Goal: Check status: Check status

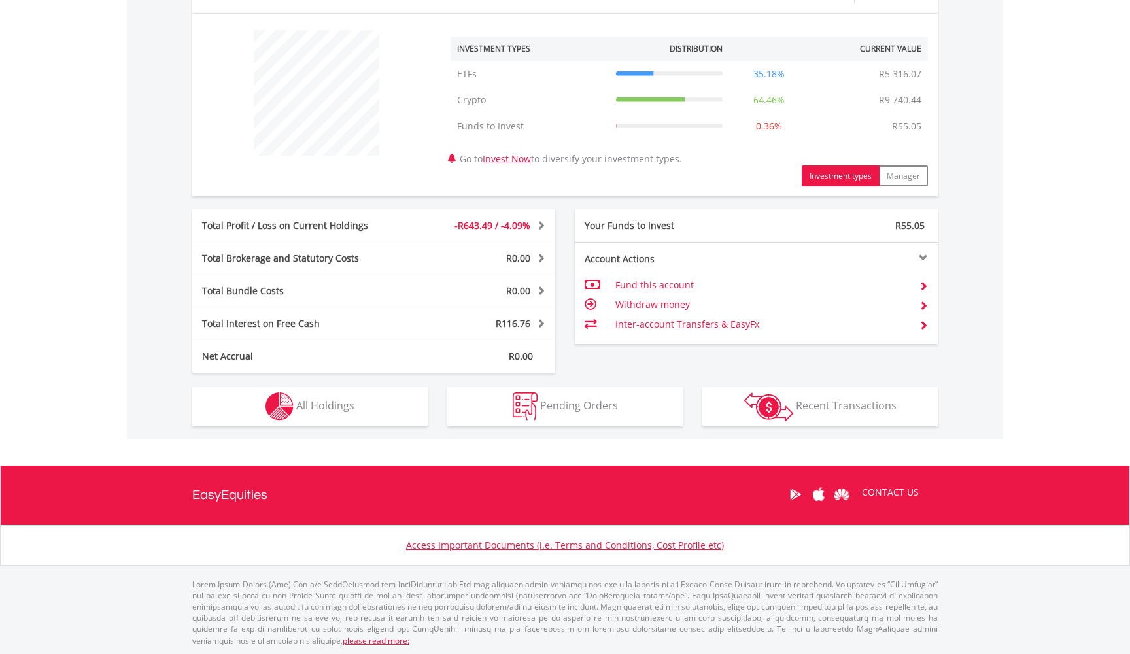
scroll to position [477, 0]
click at [392, 400] on button "Holdings All Holdings" at bounding box center [309, 407] width 235 height 39
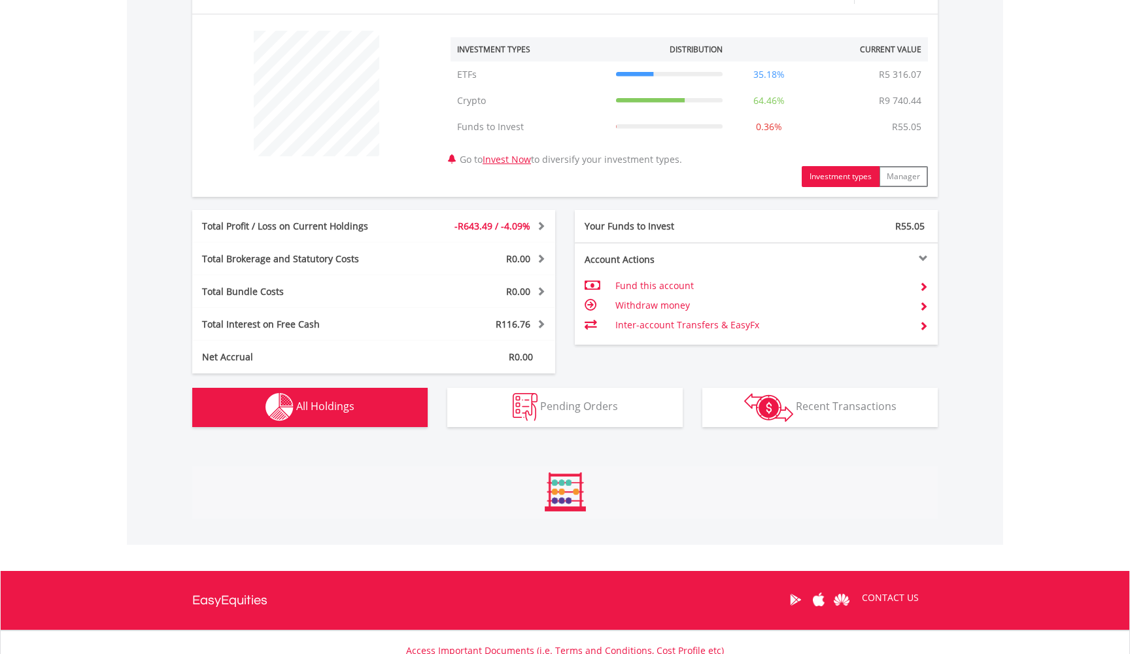
scroll to position [798, 0]
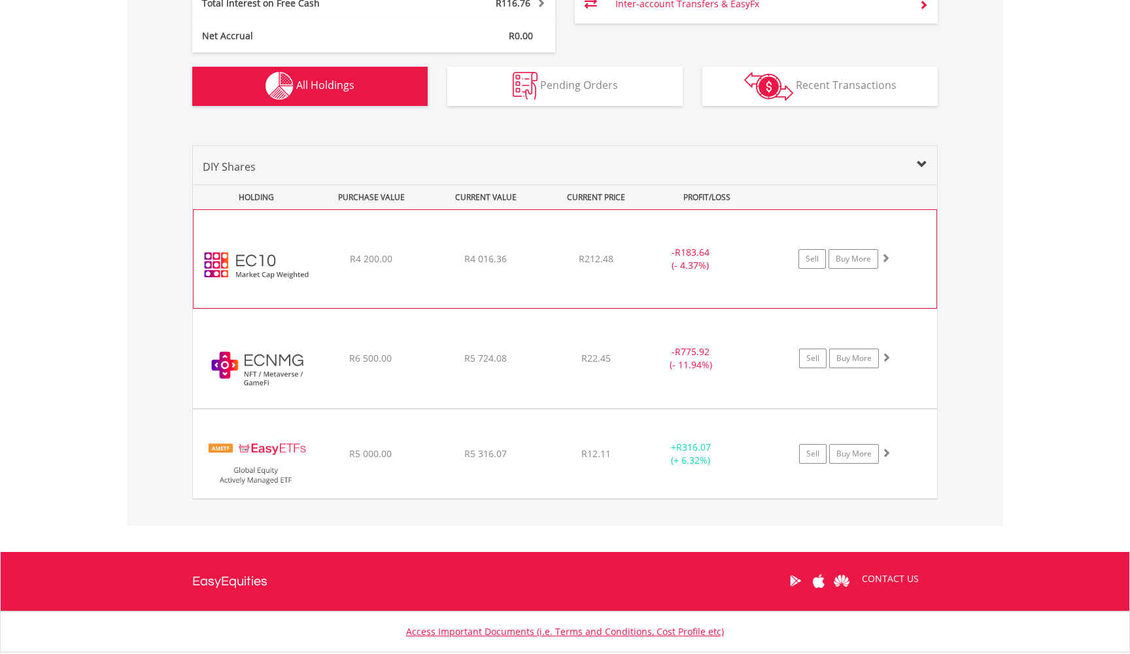
click at [747, 256] on div "- R183.64 (- 4.37%)" at bounding box center [707, 259] width 131 height 26
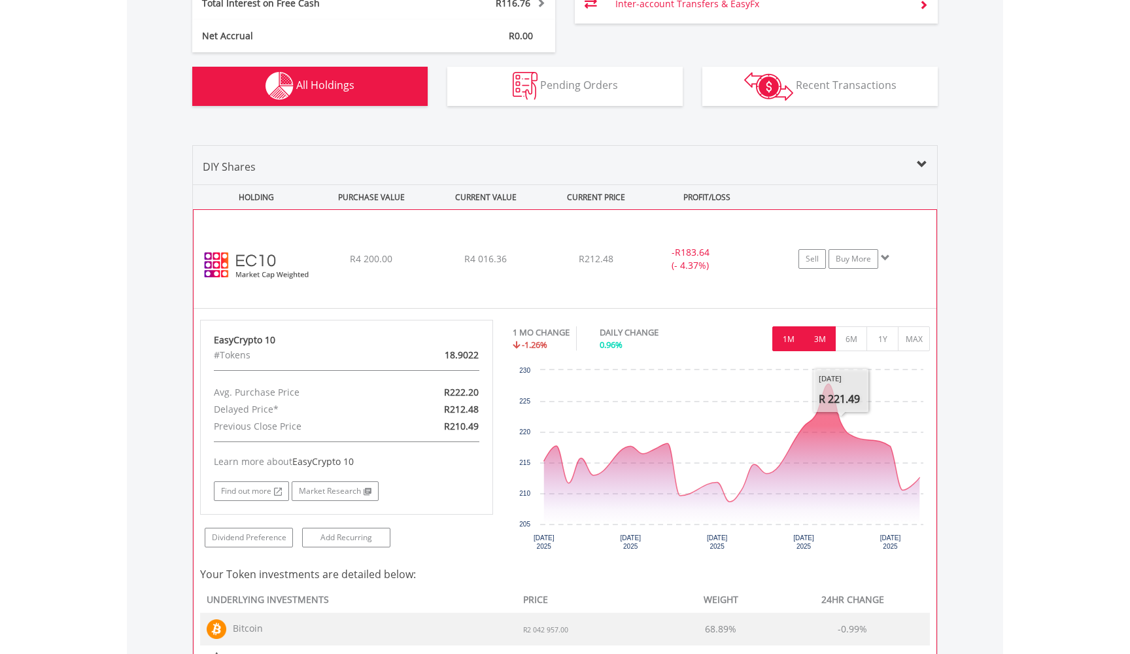
click at [814, 343] on button "3M" at bounding box center [820, 338] width 32 height 25
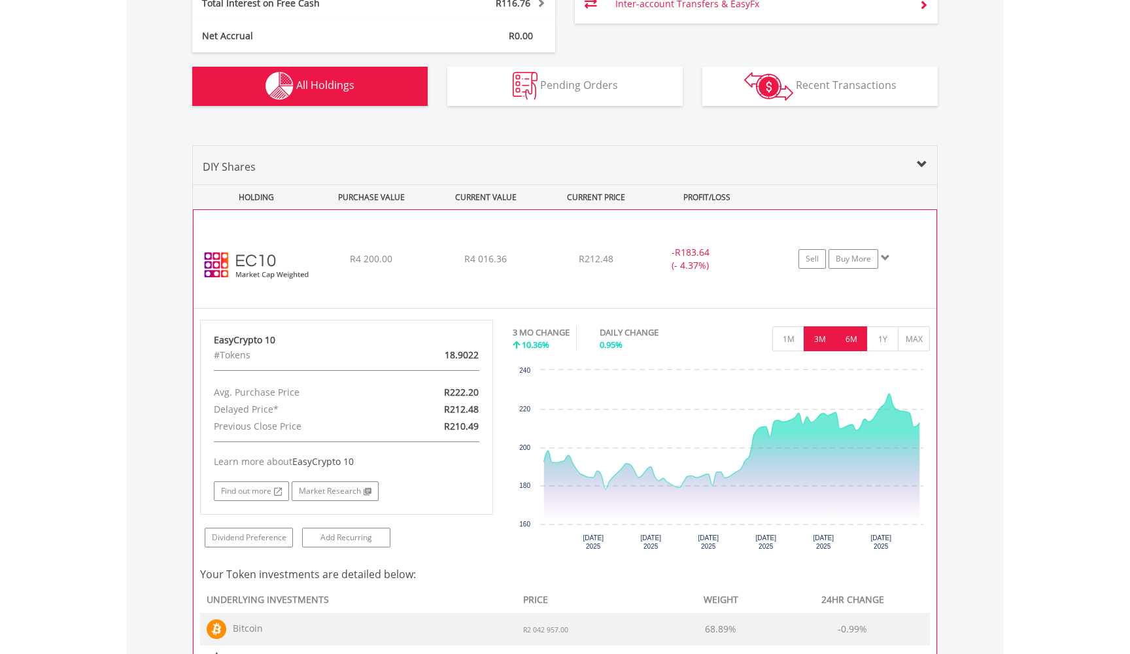
click at [853, 343] on button "6M" at bounding box center [851, 338] width 32 height 25
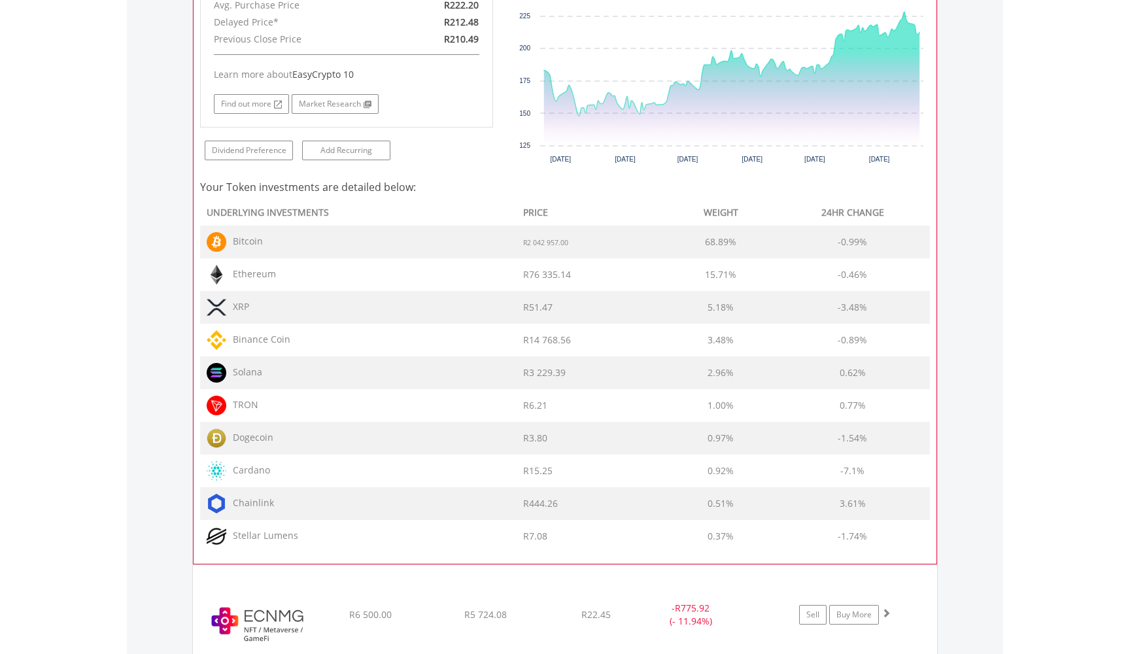
scroll to position [1204, 0]
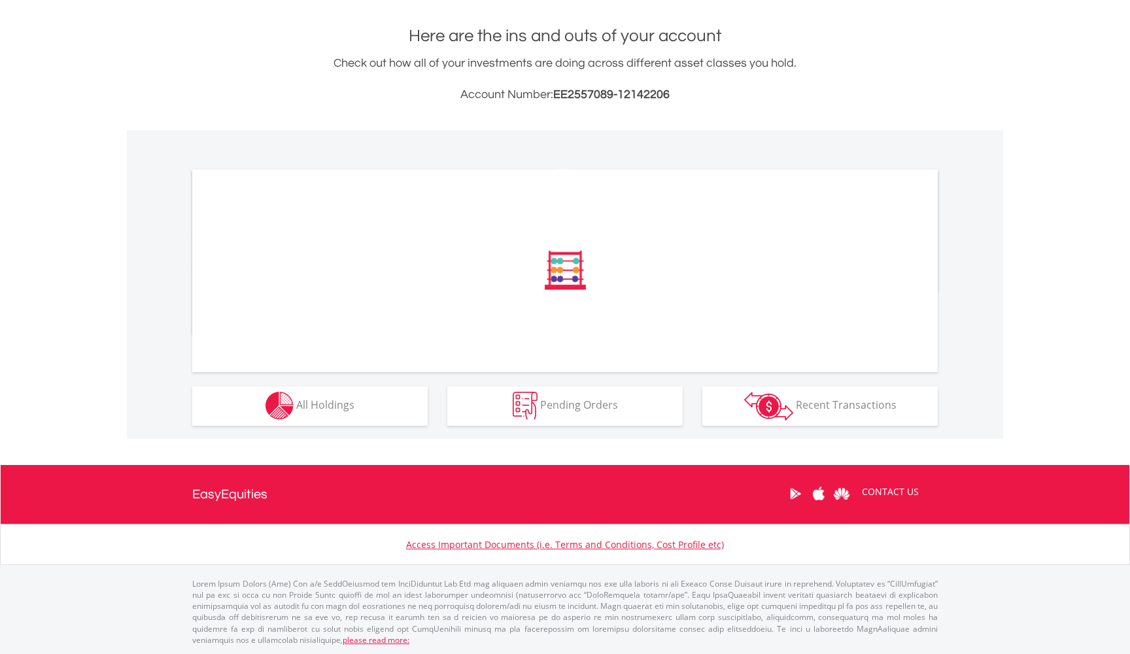
scroll to position [274, 0]
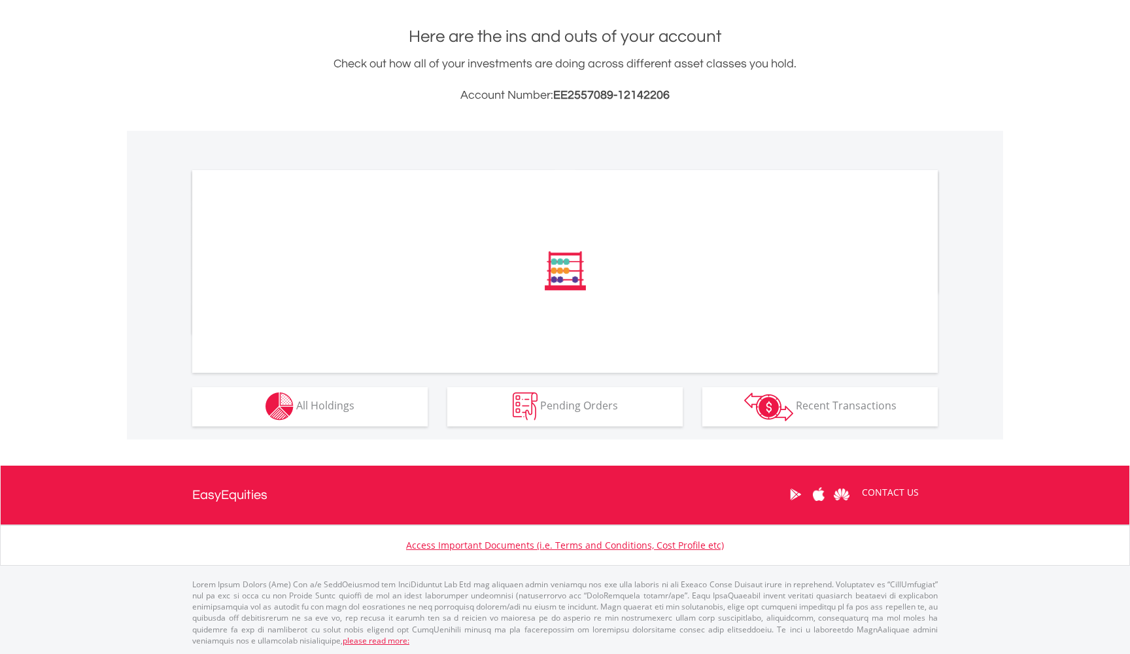
click at [312, 409] on span "All Holdings" at bounding box center [325, 405] width 58 height 14
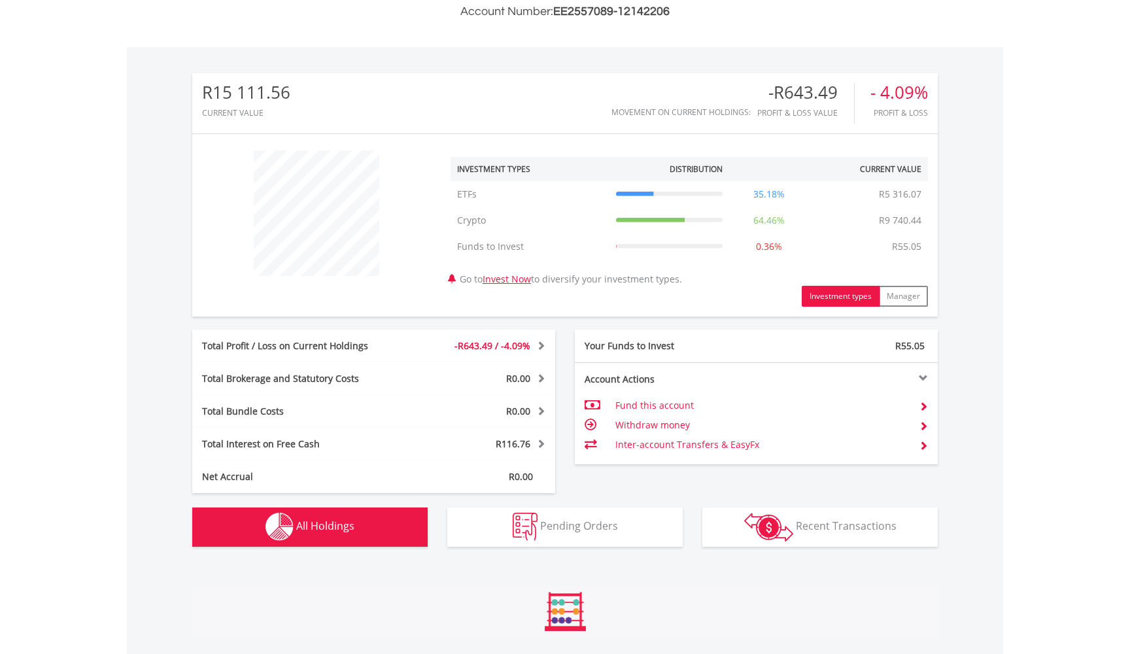
scroll to position [798, 0]
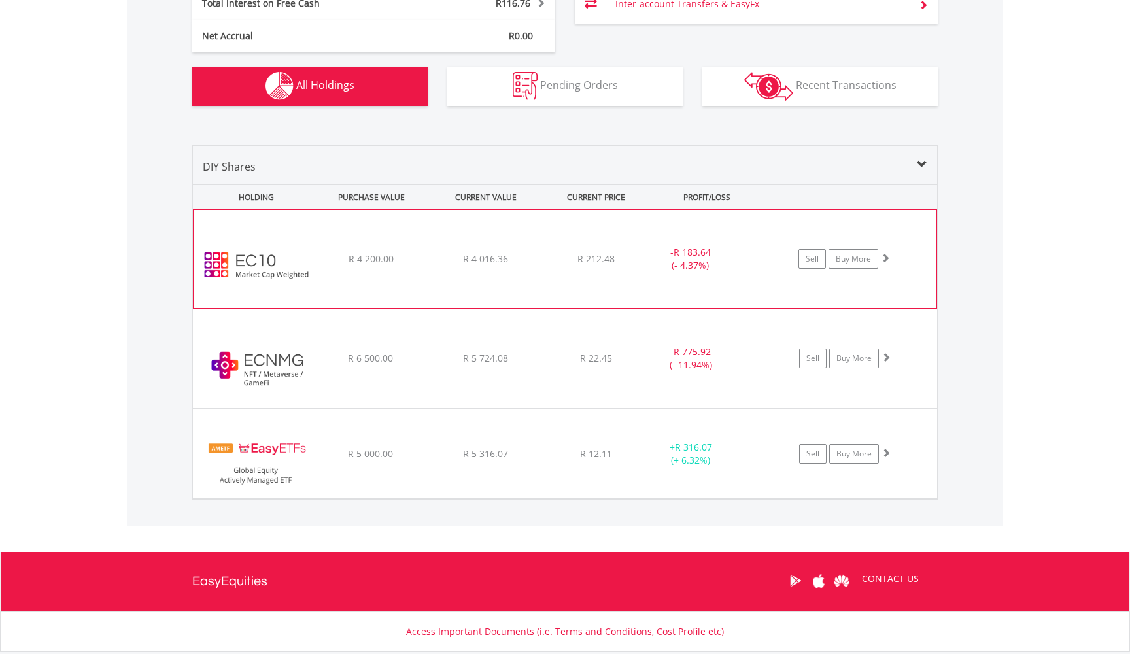
click at [750, 230] on div "﻿ EasyCrypto 10 R 4 200.00 R 4 016.36 R 212.48 - R 183.64 (- 4.37%) Sell Buy Mo…" at bounding box center [565, 259] width 743 height 98
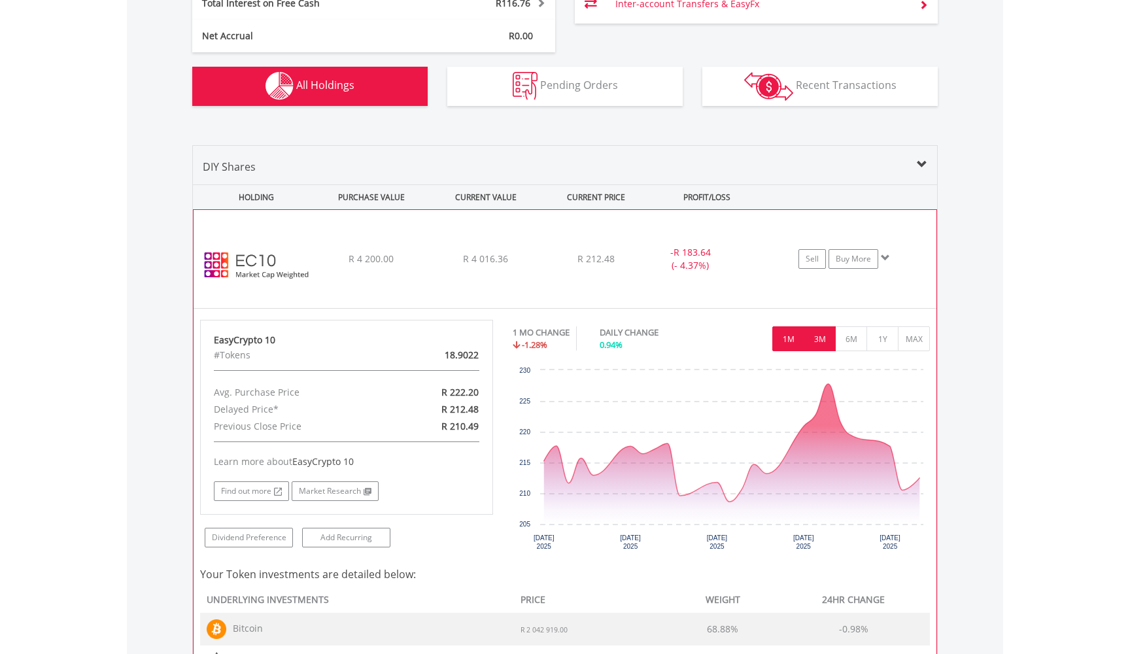
click at [829, 335] on button "3M" at bounding box center [820, 338] width 32 height 25
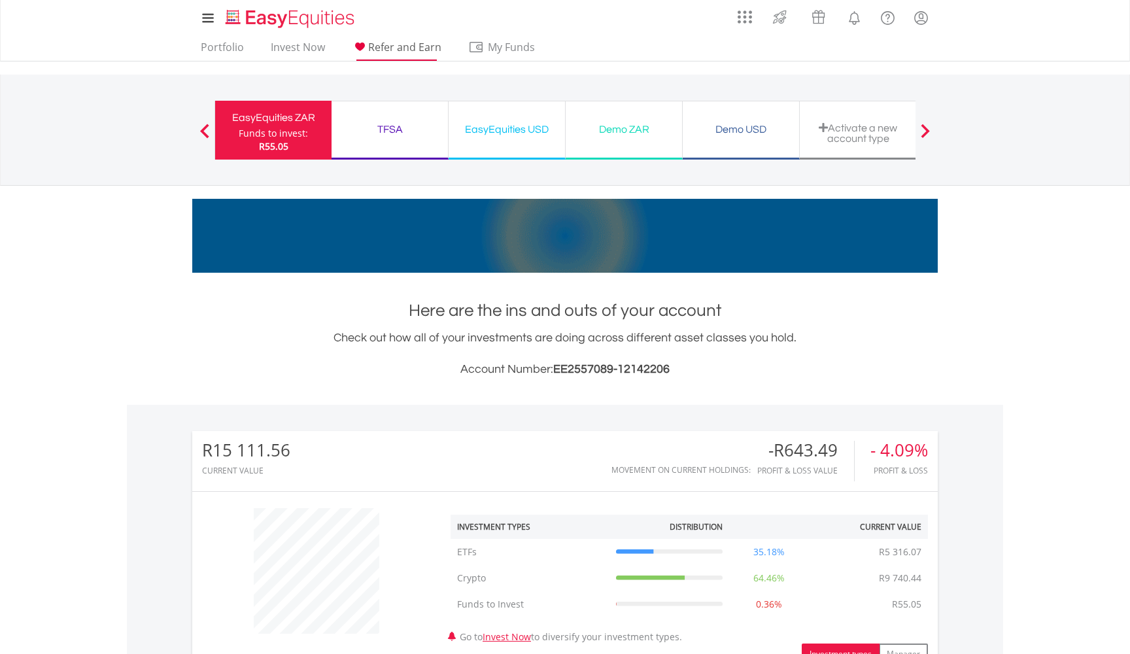
scroll to position [0, 0]
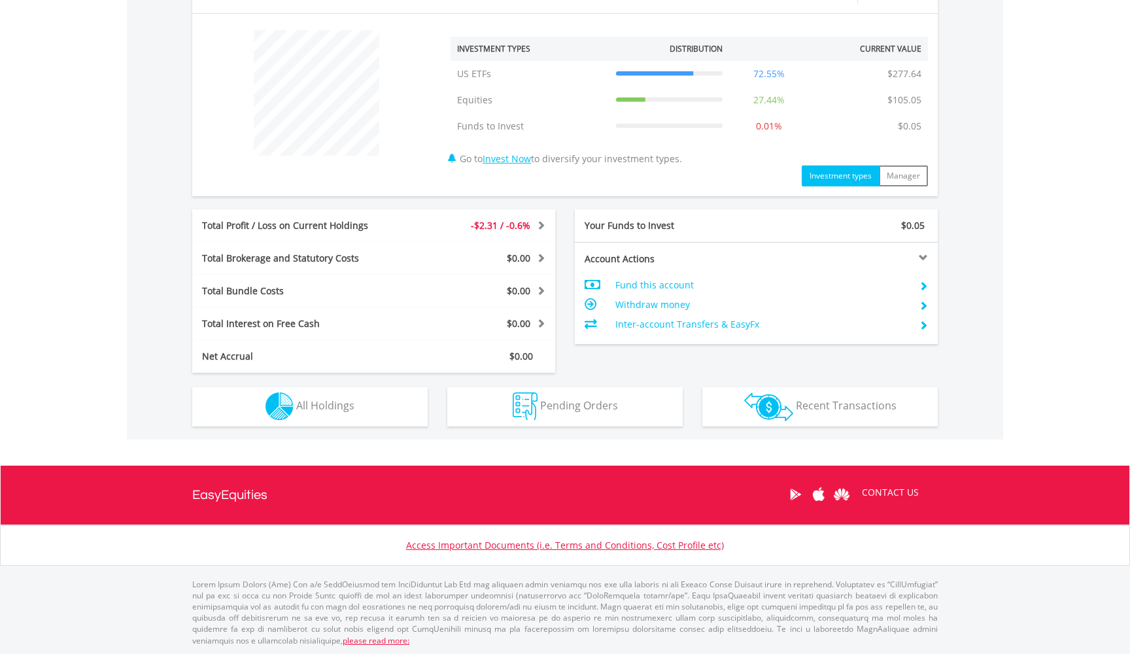
scroll to position [477, 0]
click at [288, 404] on img "button" at bounding box center [279, 407] width 28 height 28
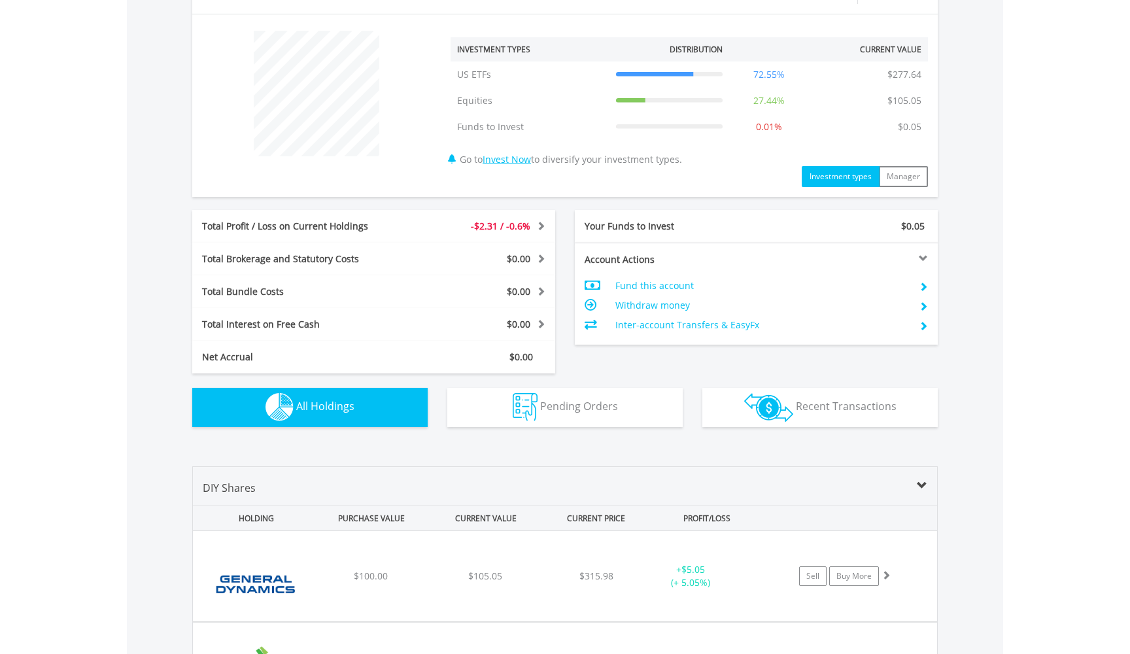
scroll to position [798, 0]
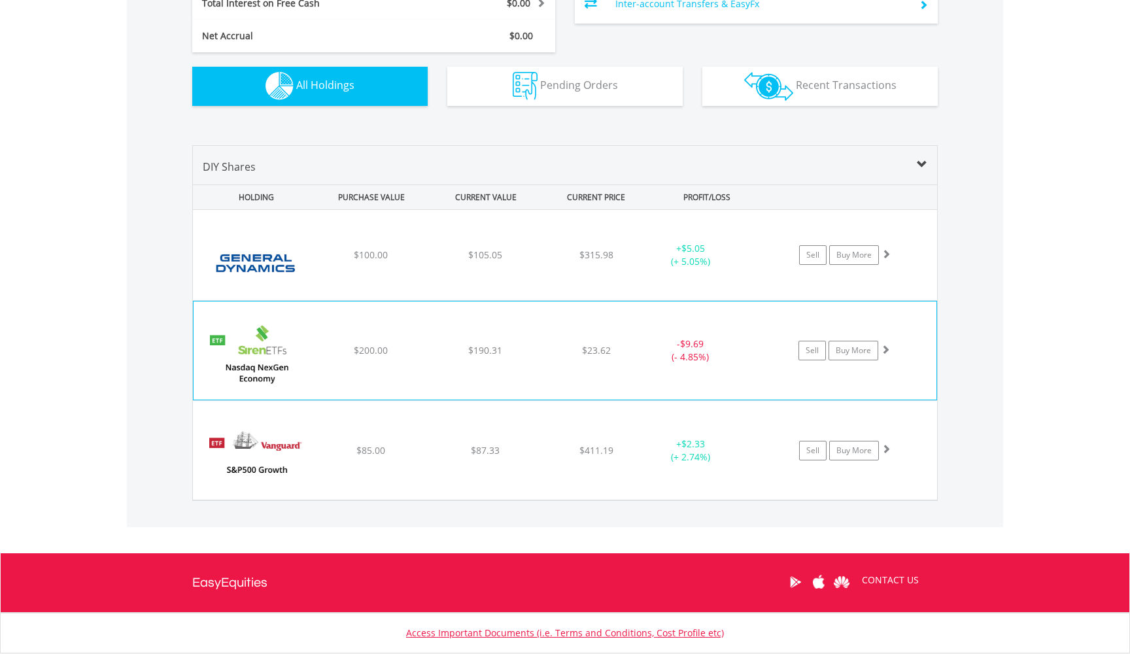
click at [313, 300] on div "﻿ Siren Nasdaq NexGen Economy ETF $200.00 $190.31 $23.62 - $9.69 (- 4.85%) Sell…" at bounding box center [565, 255] width 744 height 90
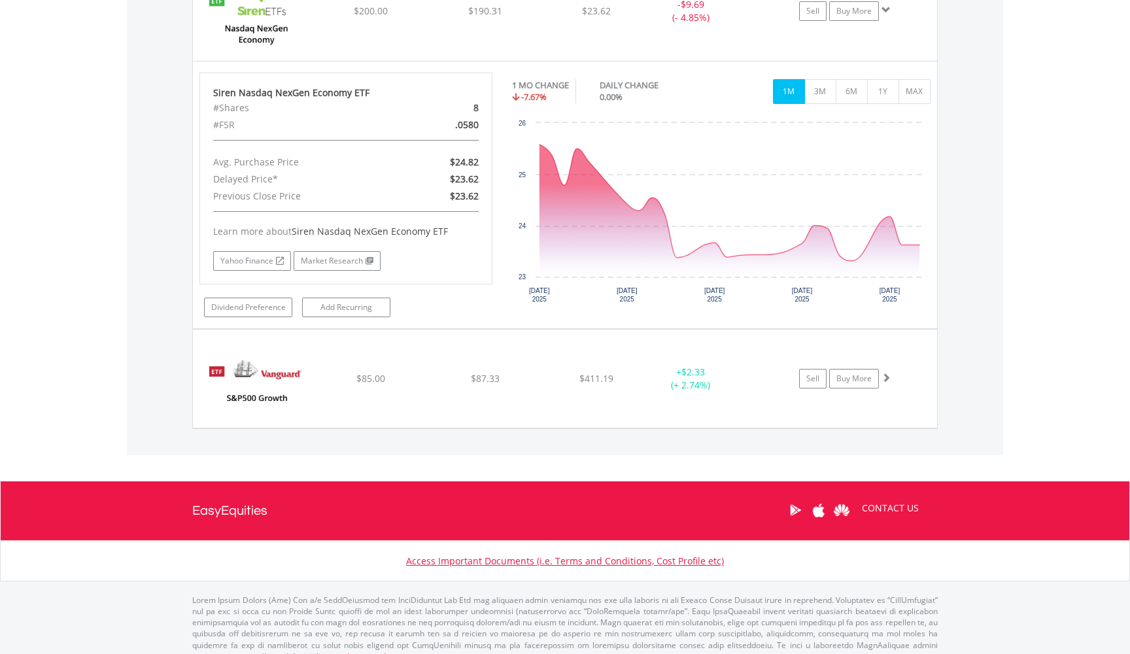
scroll to position [1139, 0]
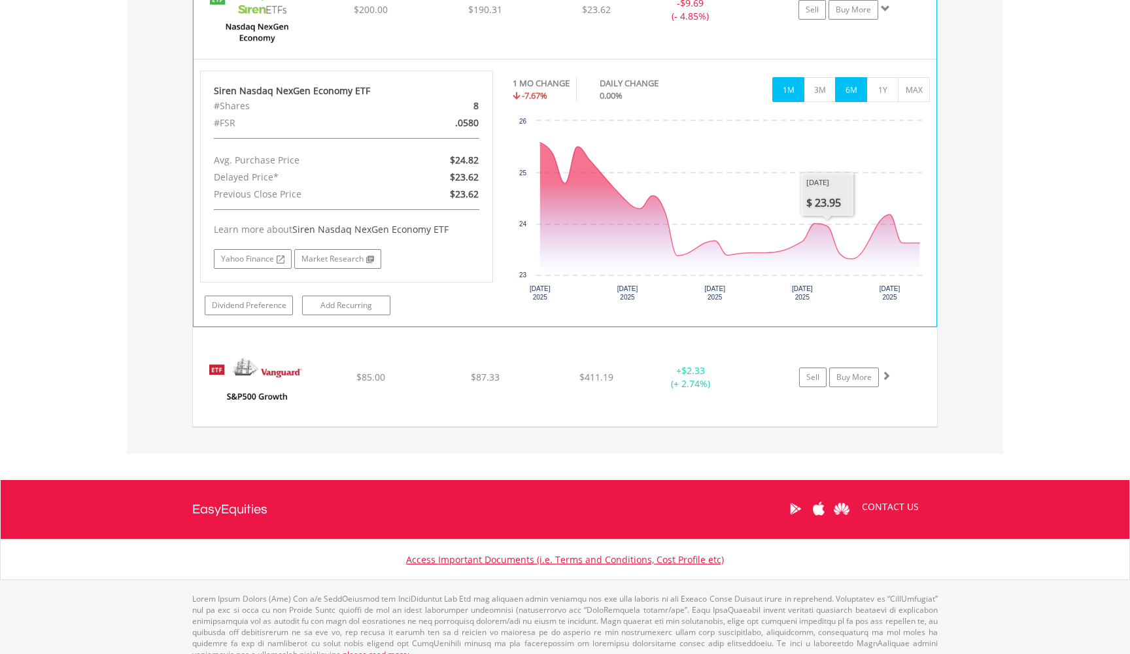
click at [856, 95] on button "6M" at bounding box center [851, 89] width 32 height 25
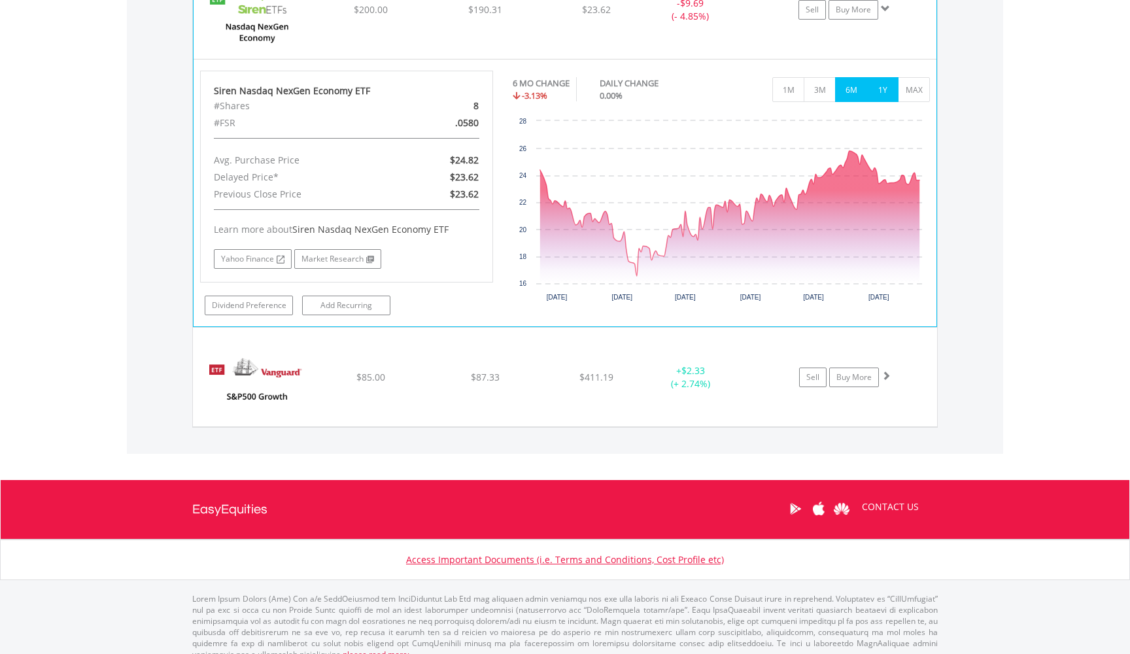
click at [876, 90] on button "1Y" at bounding box center [882, 89] width 32 height 25
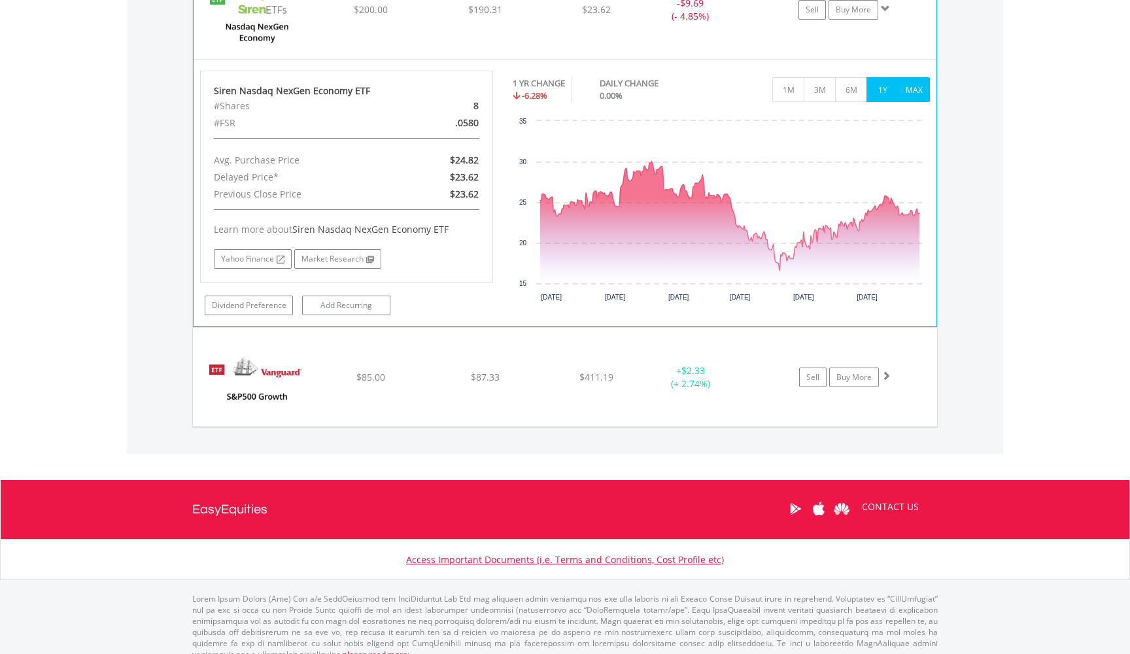
click at [908, 92] on button "MAX" at bounding box center [914, 89] width 32 height 25
